Goal: Task Accomplishment & Management: Manage account settings

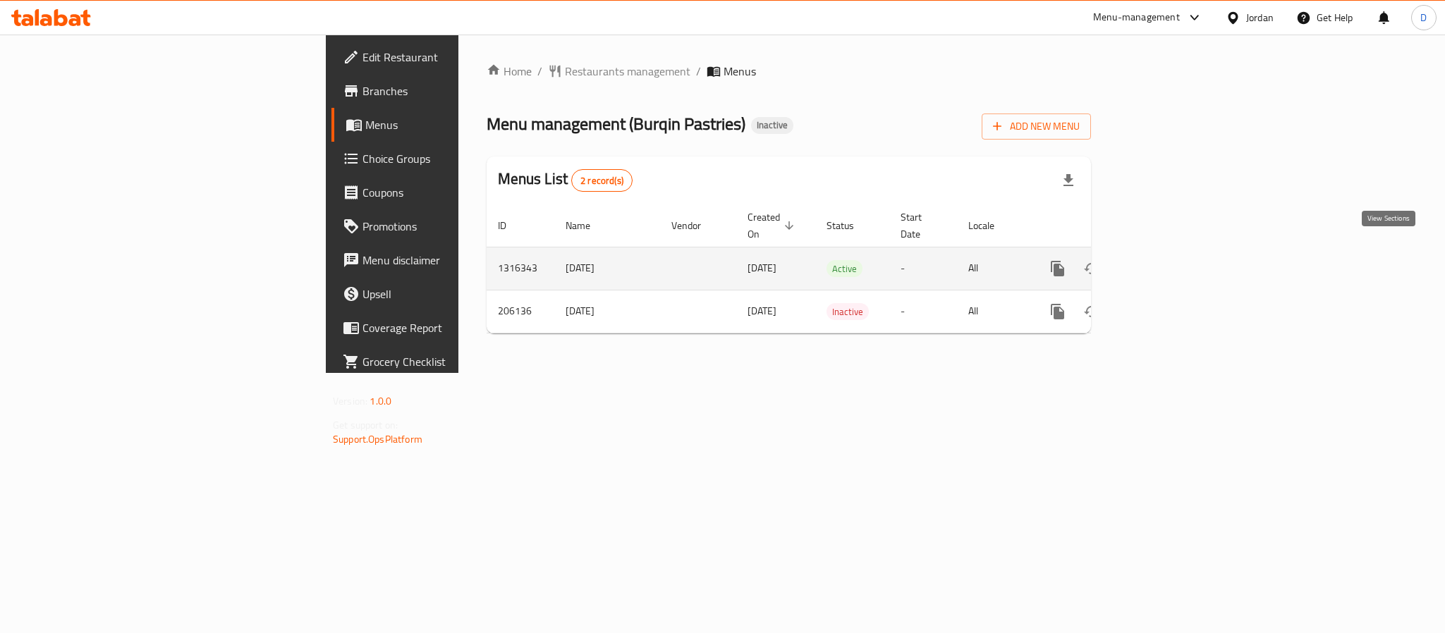
click at [1168, 260] on icon "enhanced table" at bounding box center [1159, 268] width 17 height 17
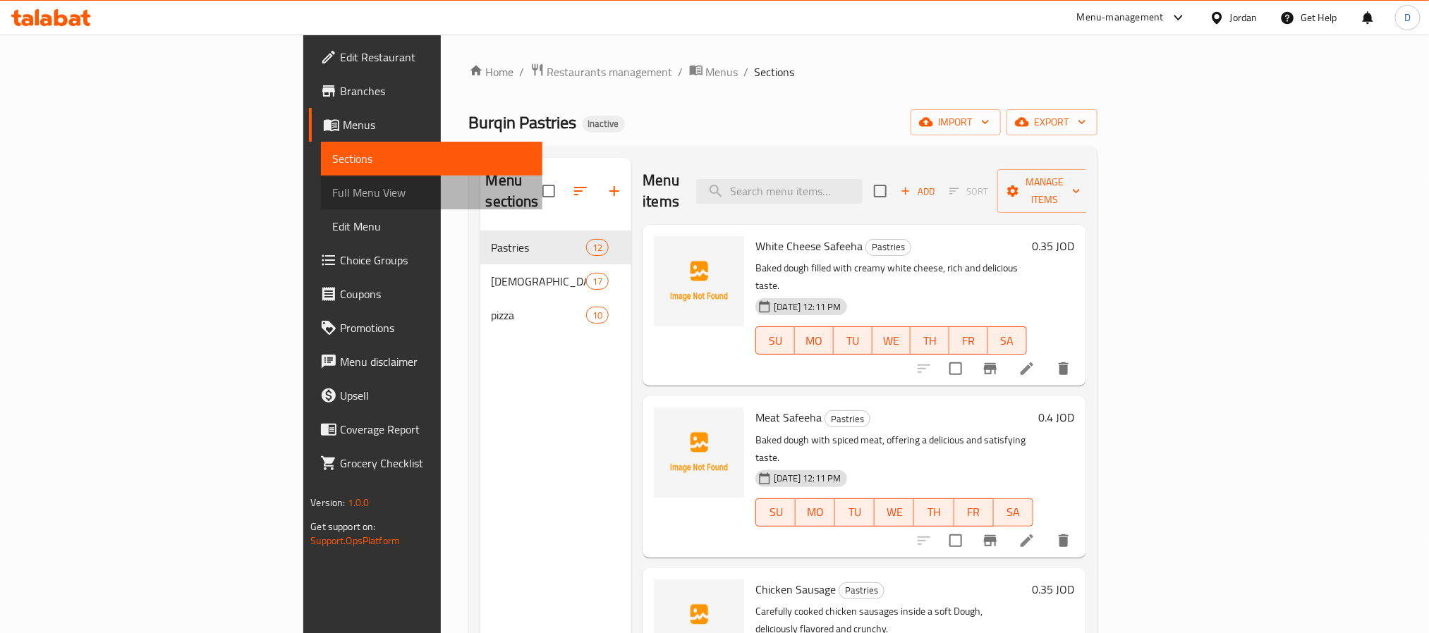
drag, startPoint x: 174, startPoint y: 188, endPoint x: 183, endPoint y: 18, distance: 170.9
click at [332, 188] on span "Full Menu View" at bounding box center [431, 192] width 198 height 17
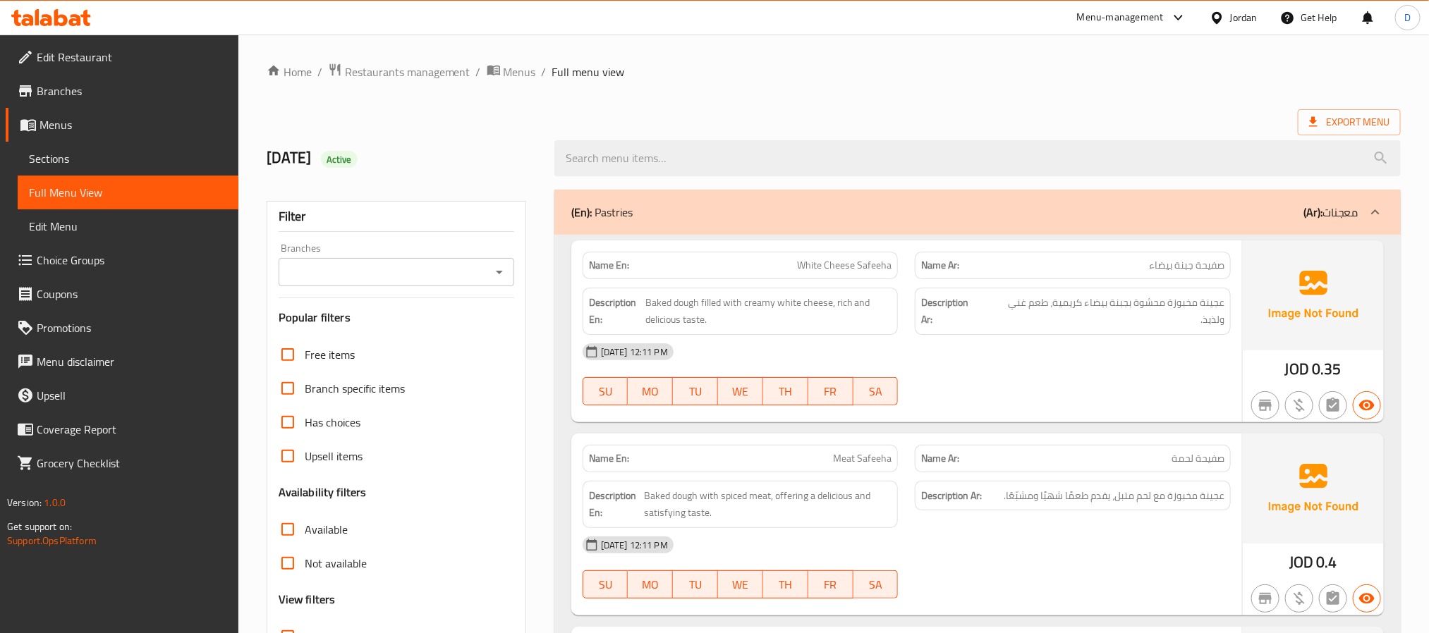
click at [784, 133] on div at bounding box center [977, 158] width 863 height 53
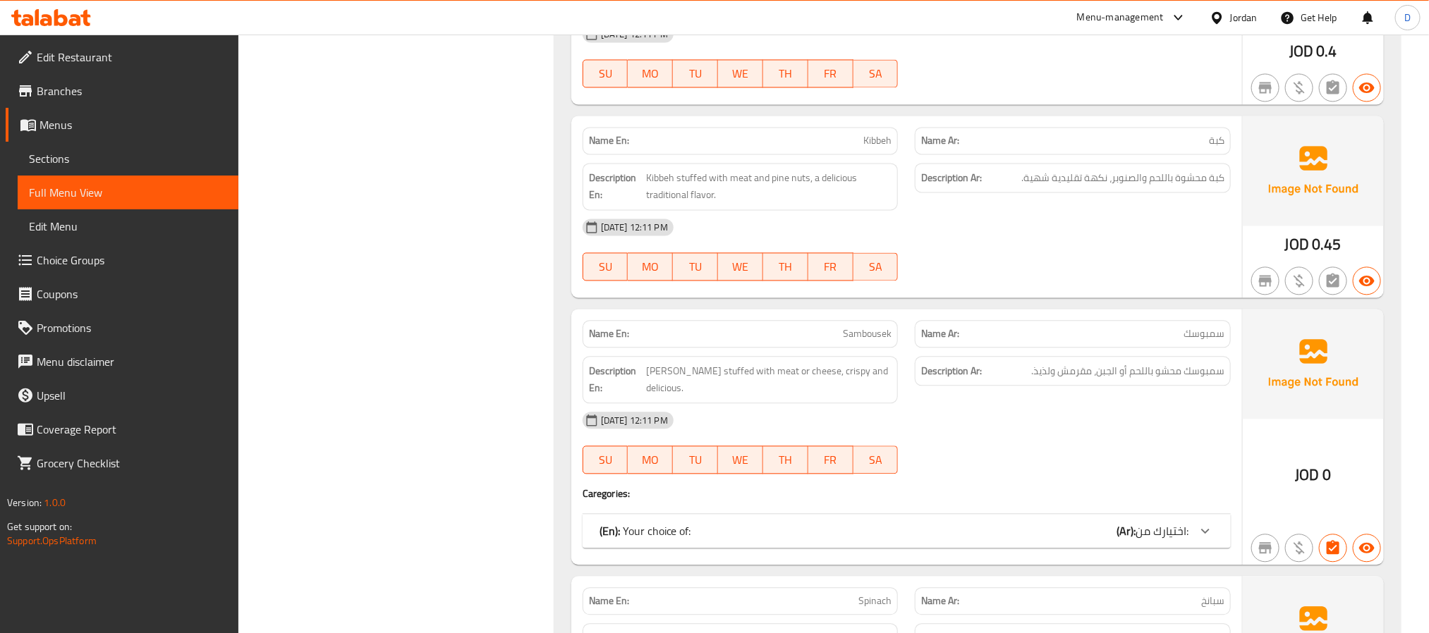
scroll to position [1481, 0]
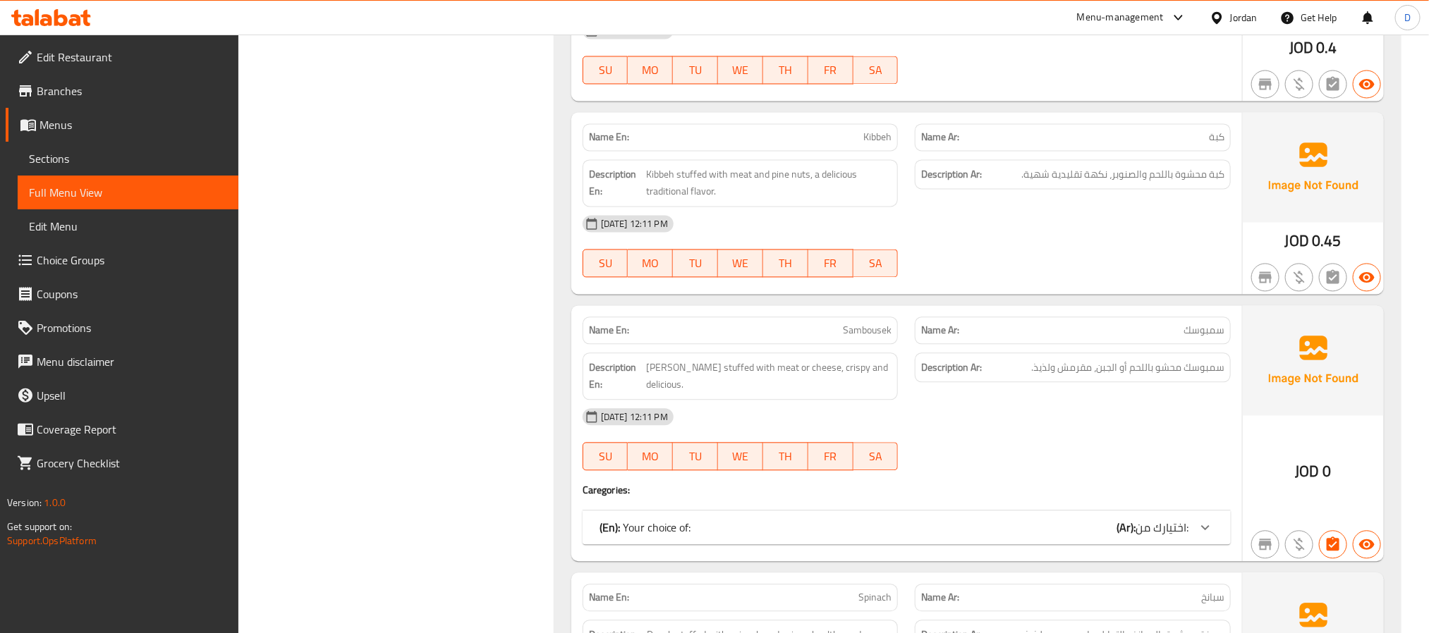
click at [973, 536] on div "(En): Your choice of: (Ar): اختيارك من:" at bounding box center [894, 527] width 589 height 17
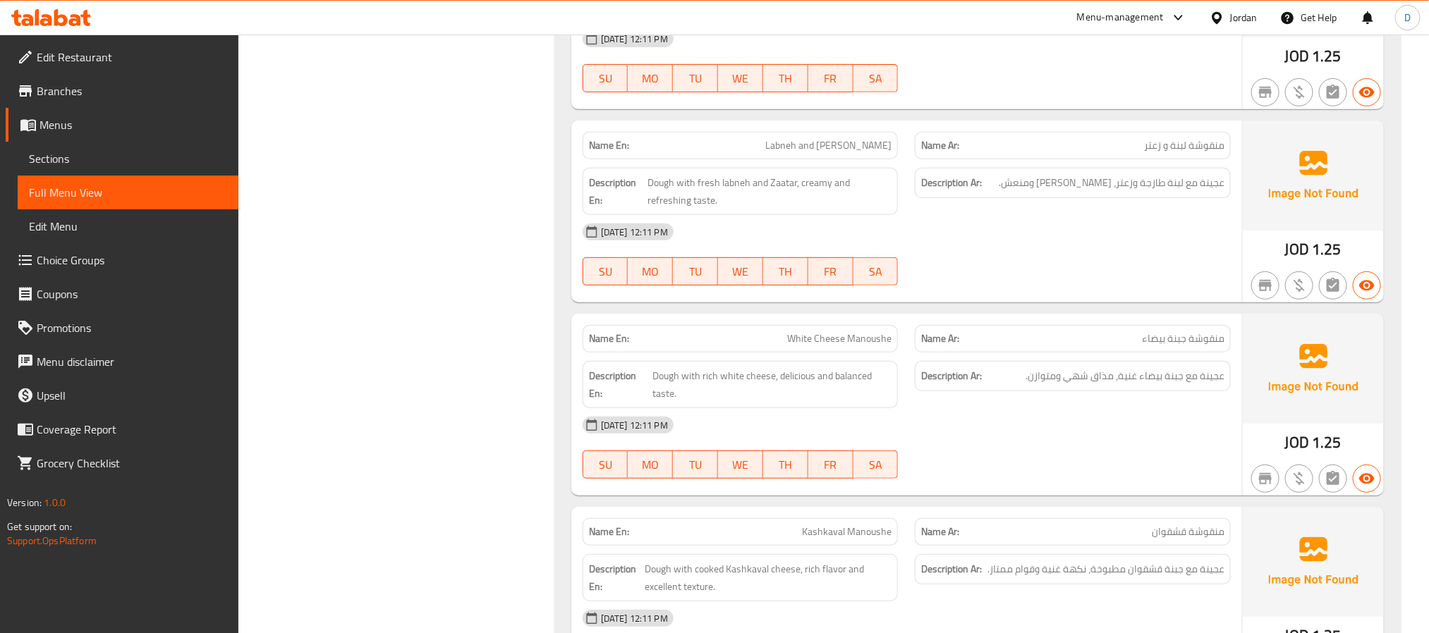
scroll to position [3280, 0]
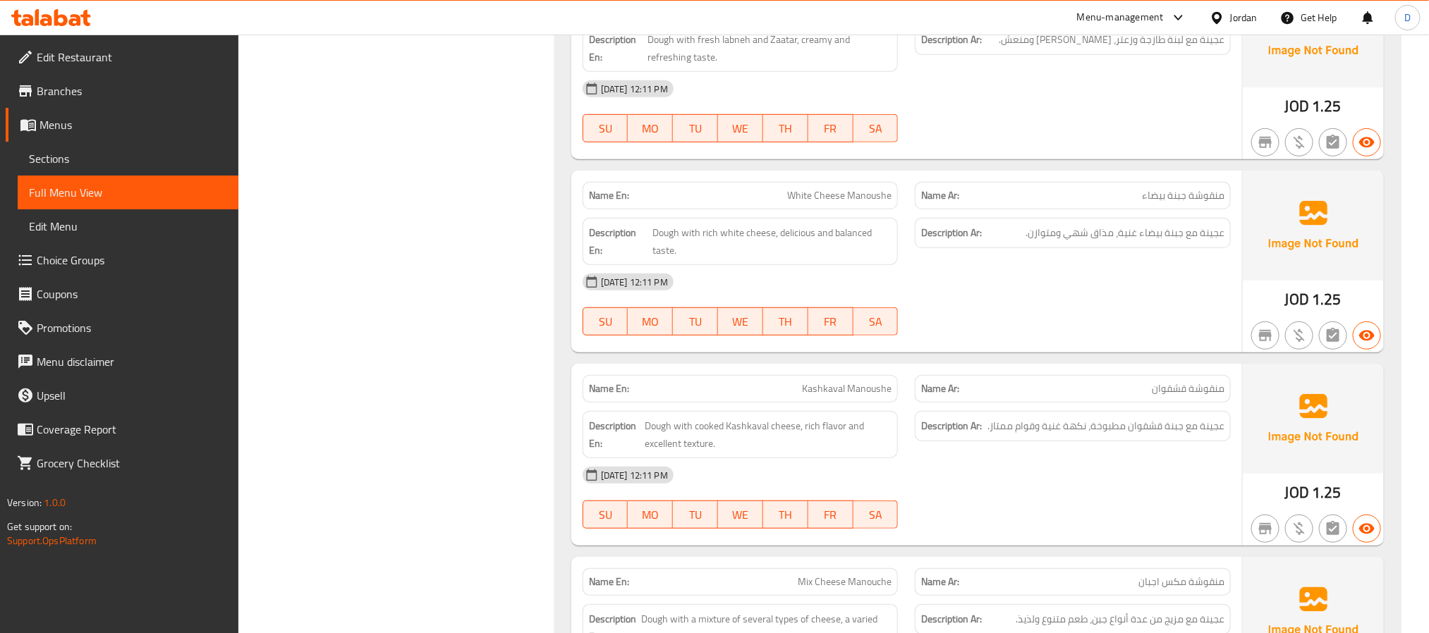
drag, startPoint x: 800, startPoint y: 286, endPoint x: 739, endPoint y: 254, distance: 68.8
click at [800, 286] on div "[DATE] 12:11 PM" at bounding box center [906, 282] width 665 height 34
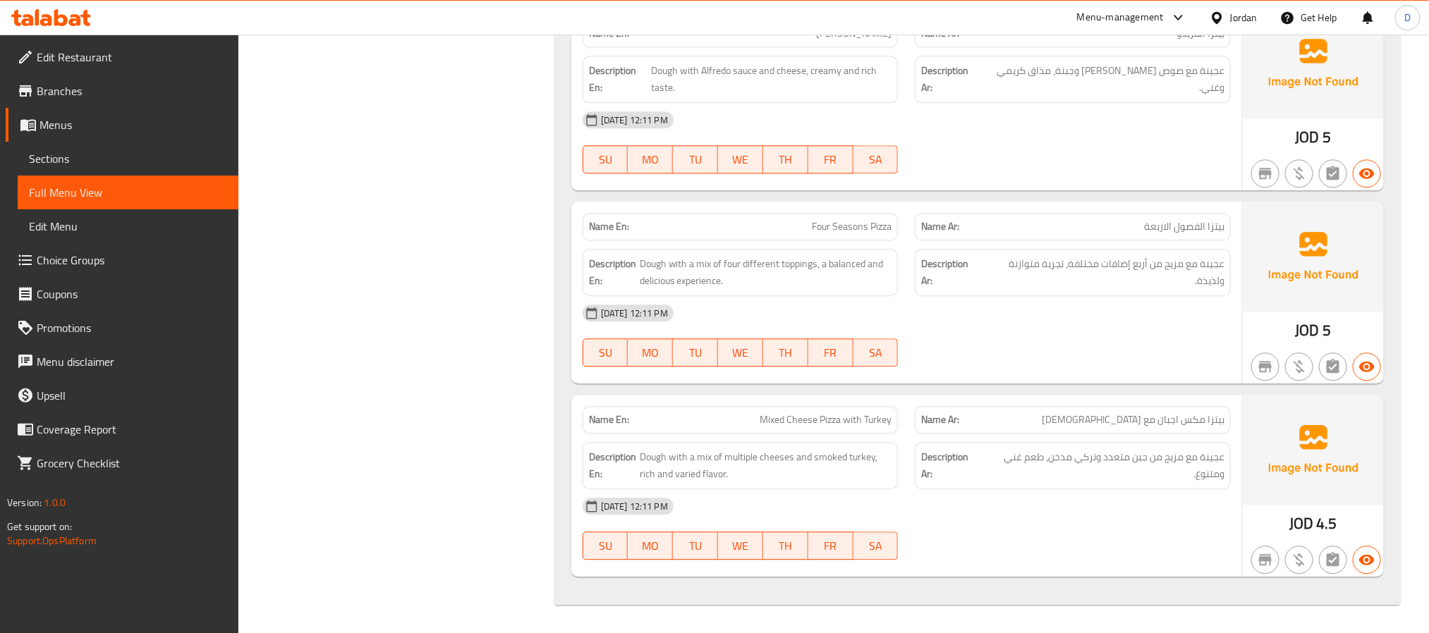
scroll to position [7527, 0]
click at [1009, 509] on div "[DATE] 12:11 PM" at bounding box center [906, 506] width 665 height 34
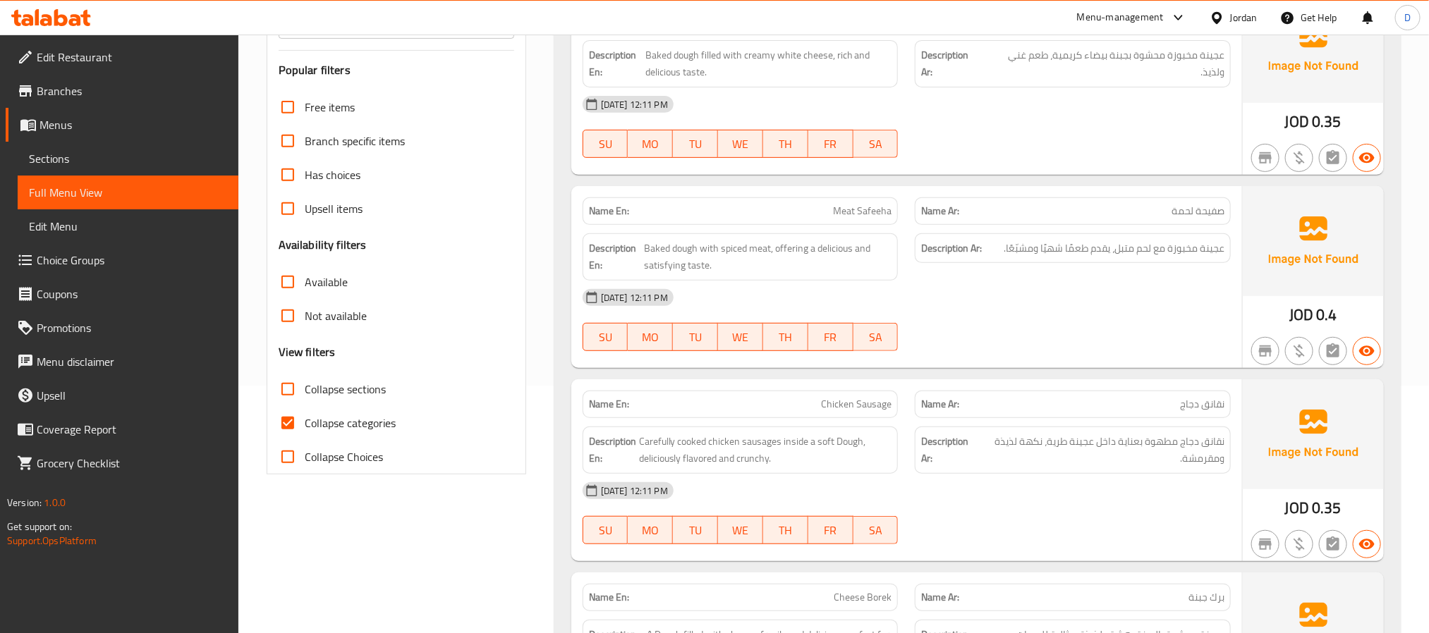
scroll to position [0, 0]
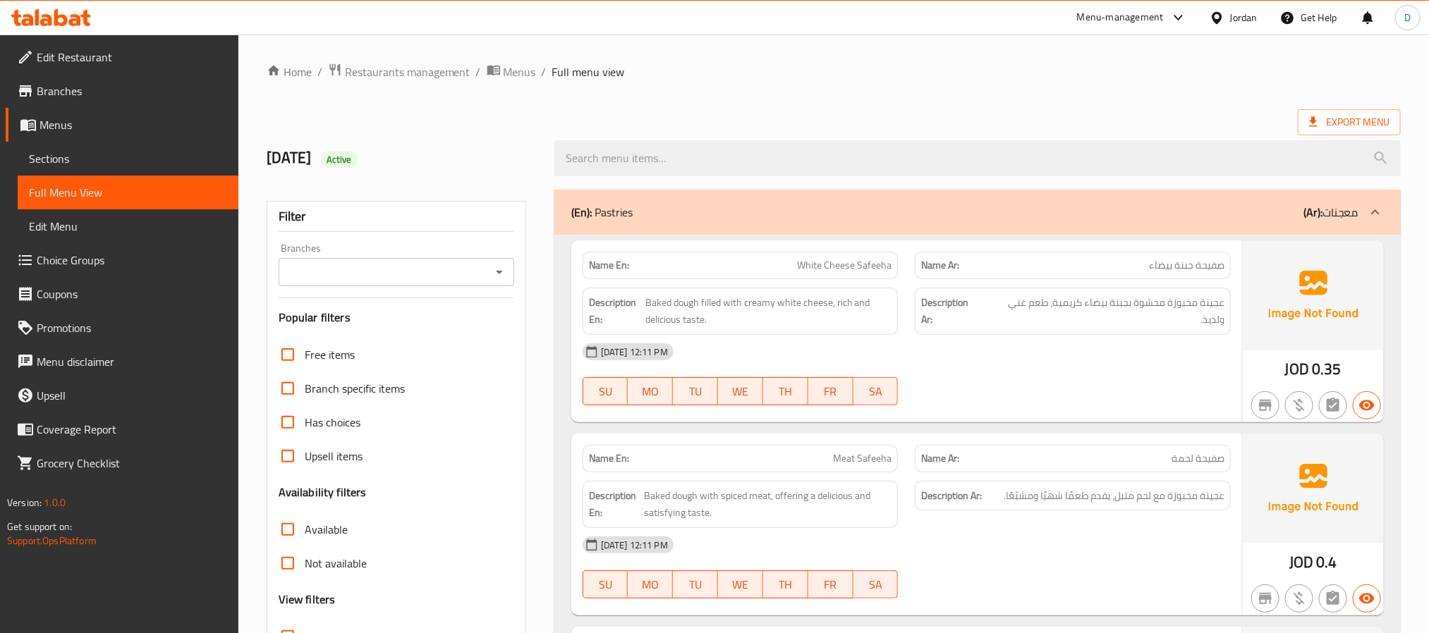
click at [126, 161] on span "Sections" at bounding box center [128, 158] width 198 height 17
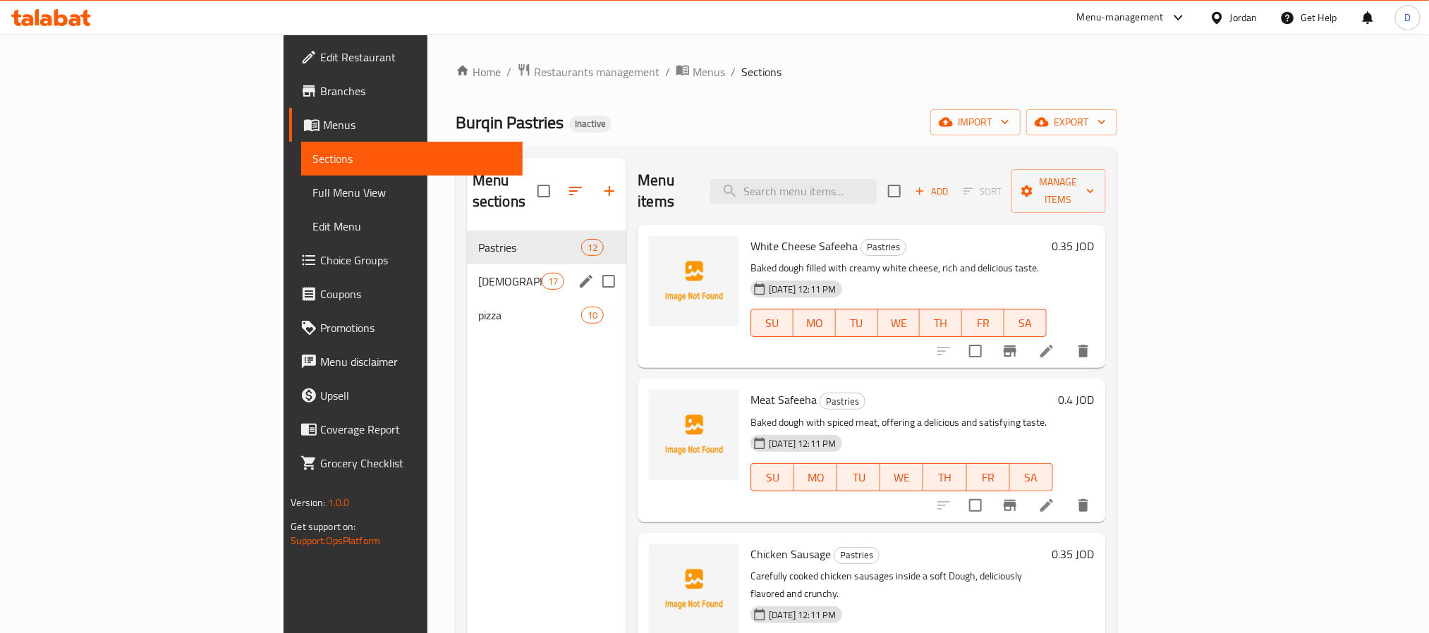
click at [467, 264] on div "[DEMOGRAPHIC_DATA] Manakish 17" at bounding box center [546, 281] width 159 height 34
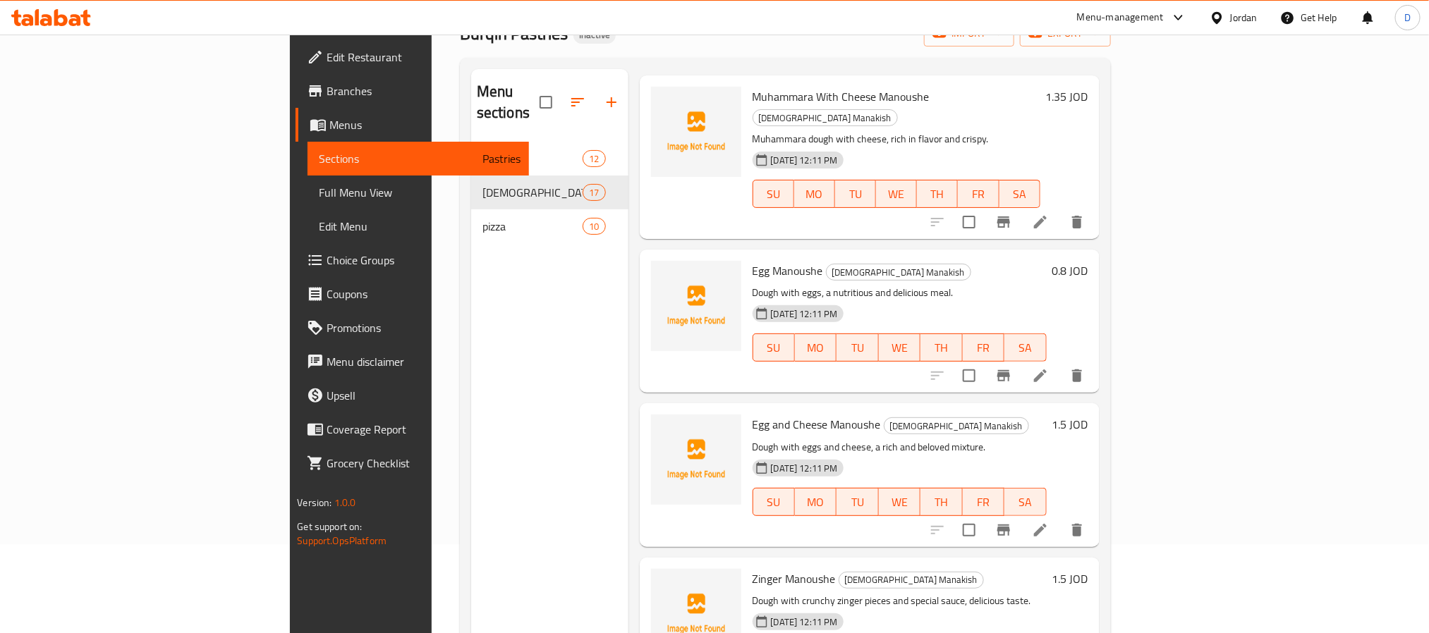
scroll to position [197, 0]
